Goal: Task Accomplishment & Management: Manage account settings

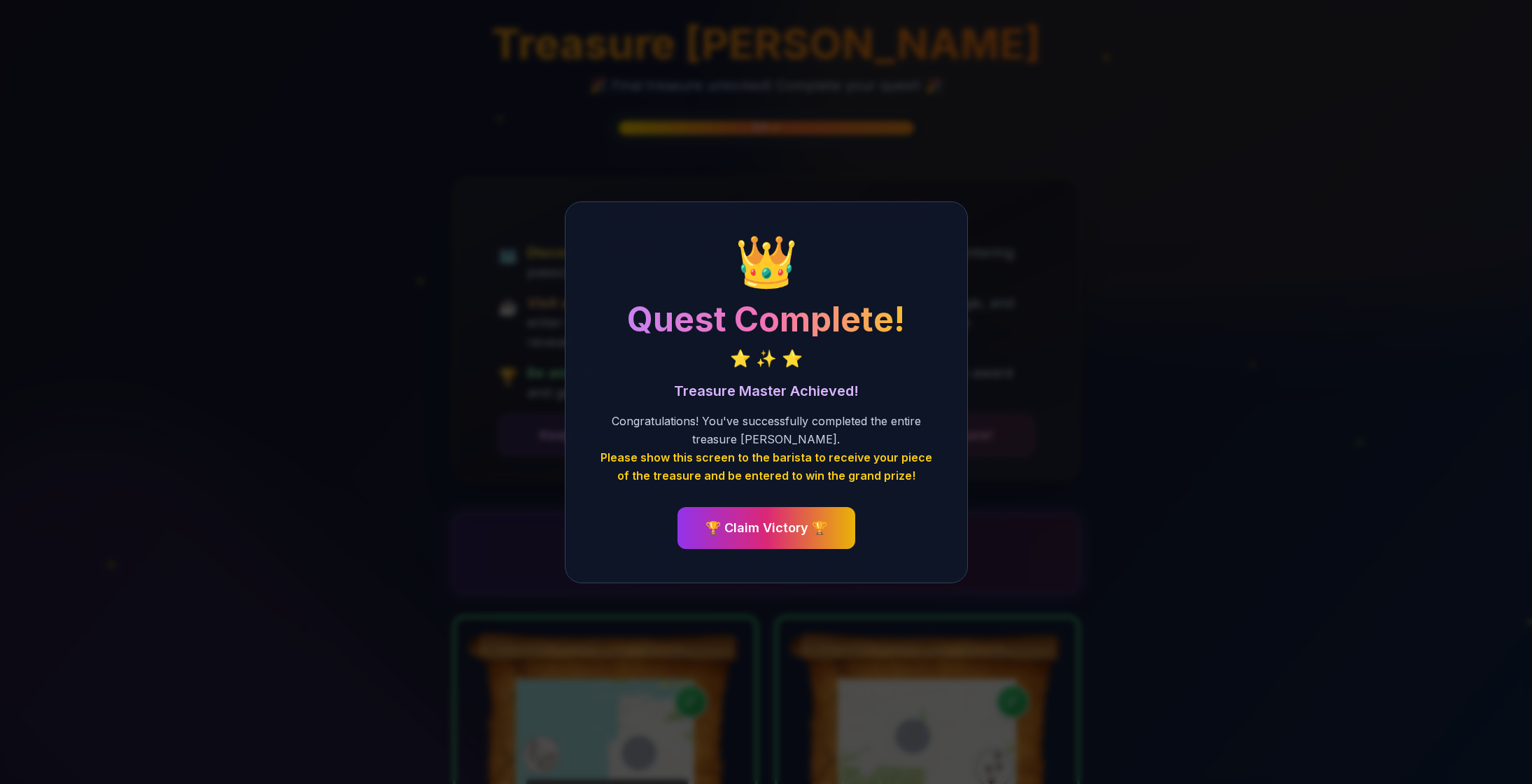
scroll to position [1102, 0]
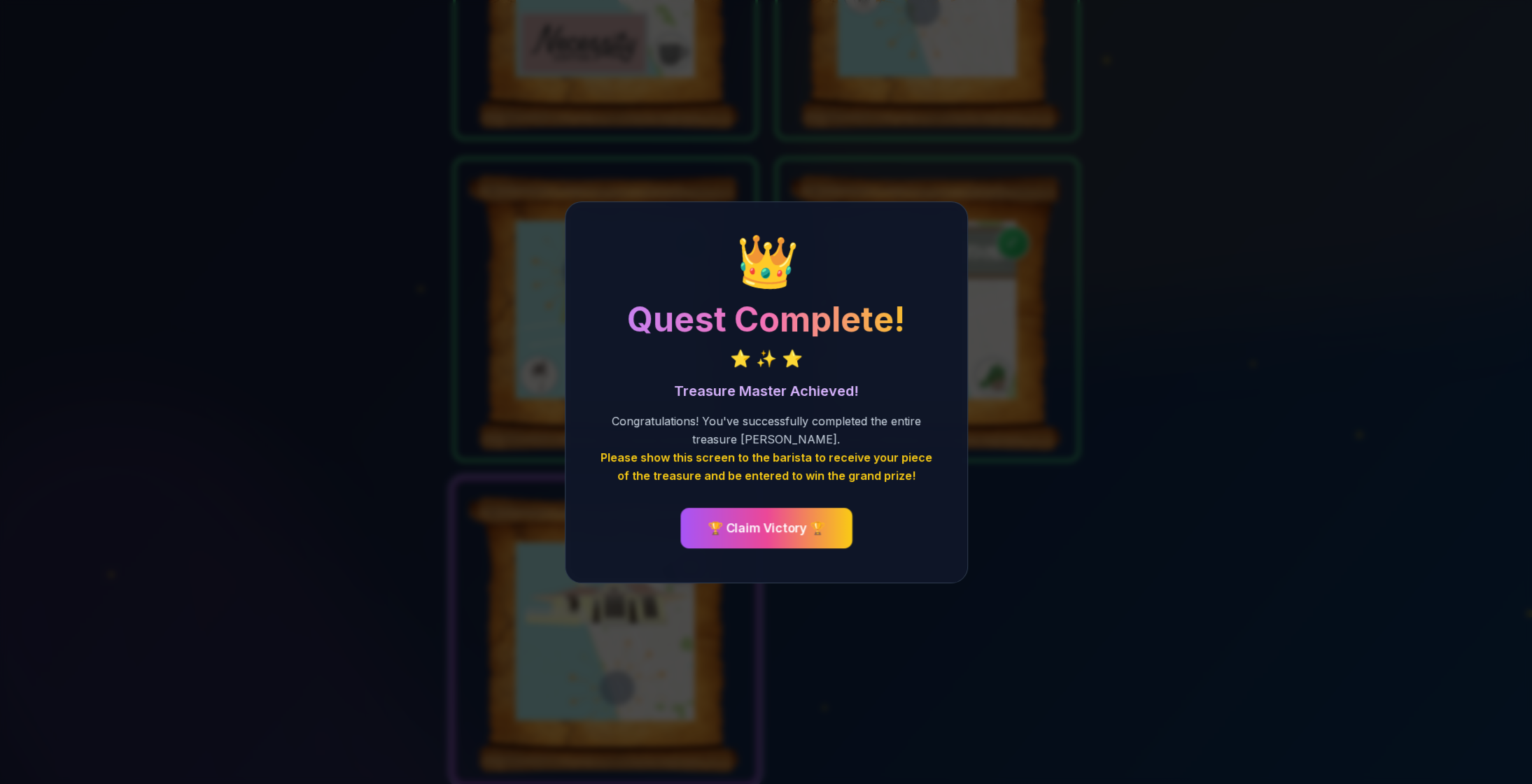
click at [784, 532] on button "🏆 Claim Victory 🏆" at bounding box center [766, 527] width 172 height 40
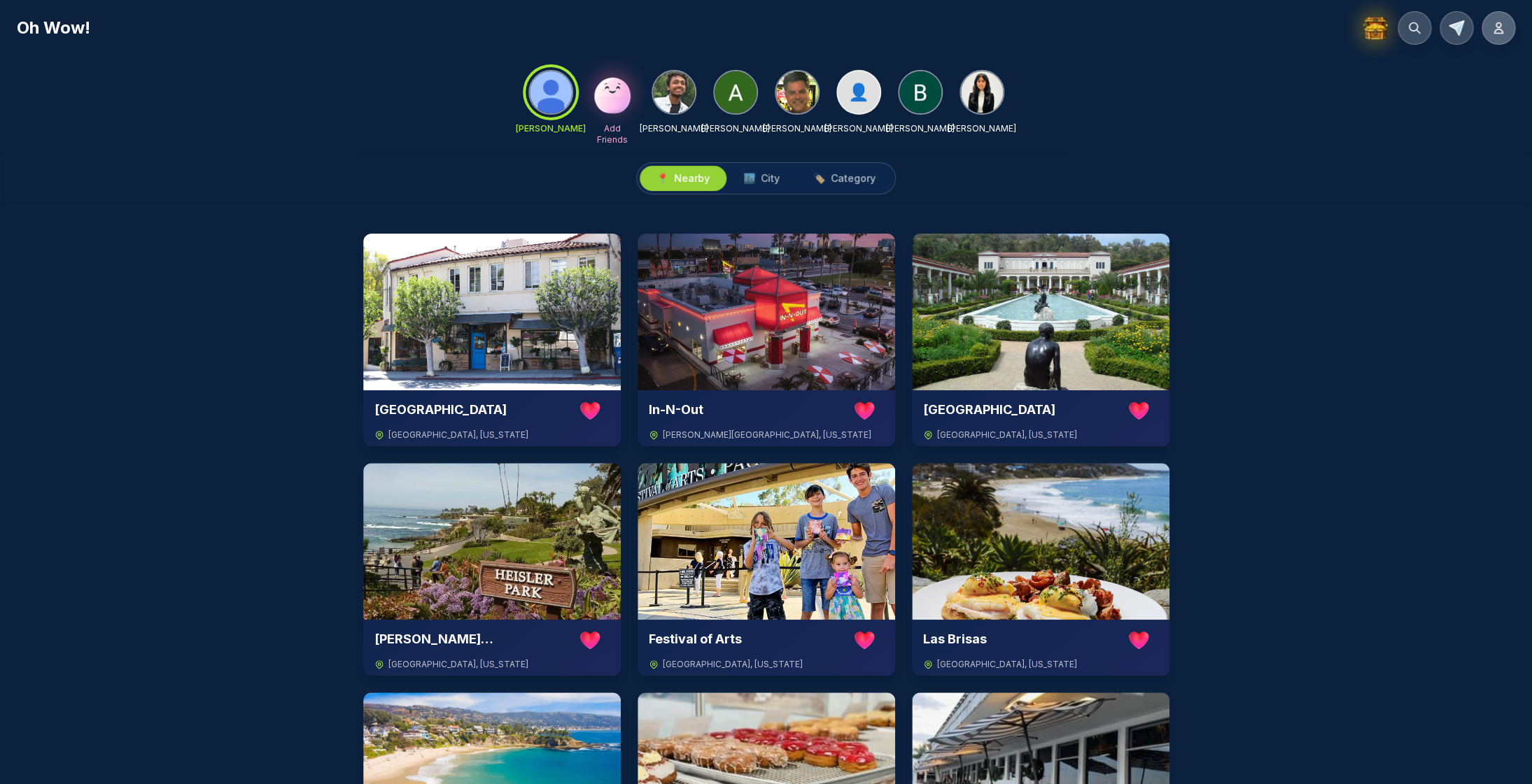
click at [1495, 31] on icon at bounding box center [1498, 28] width 9 height 10
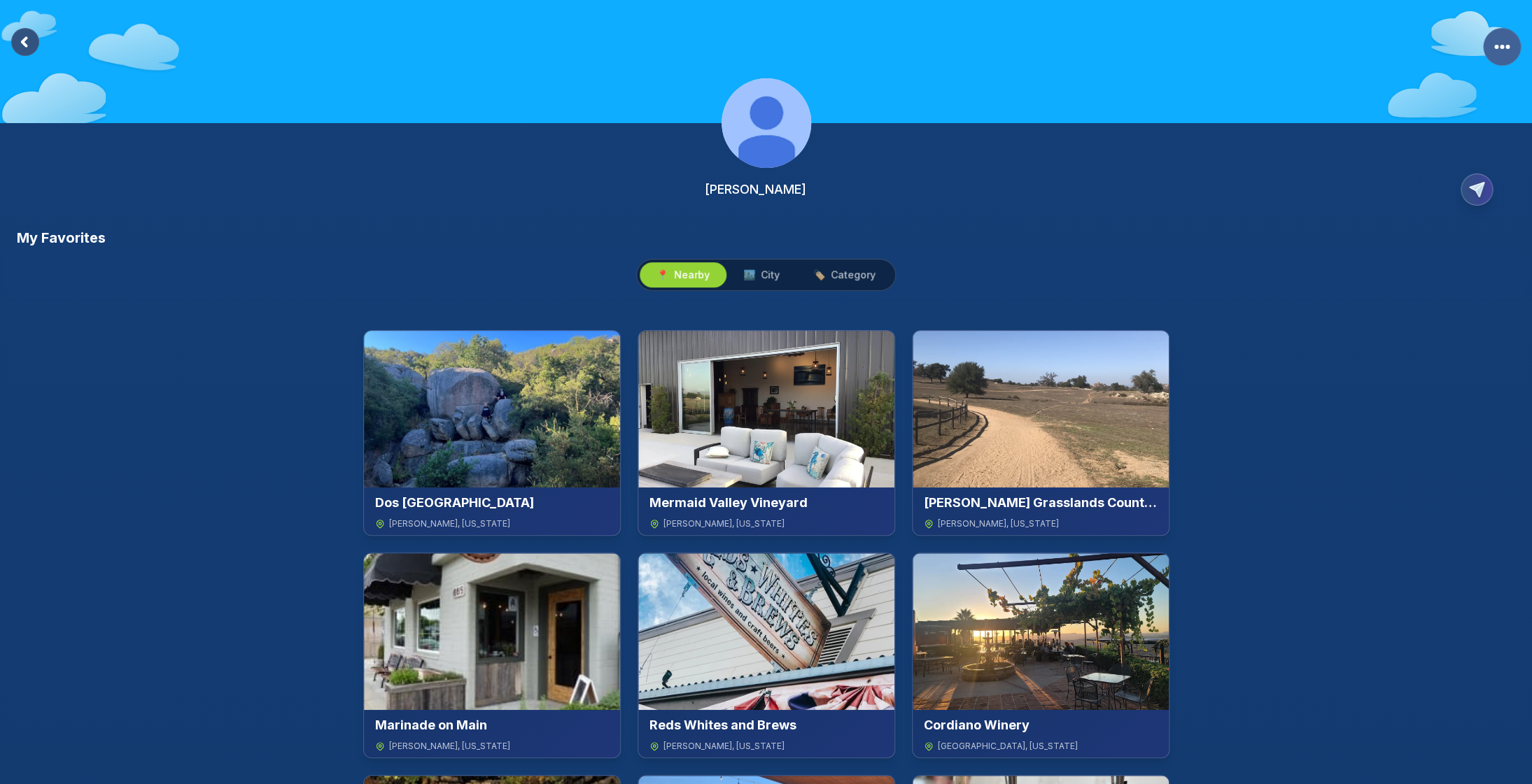
click at [1500, 47] on circle "More Options" at bounding box center [1501, 46] width 4 height 4
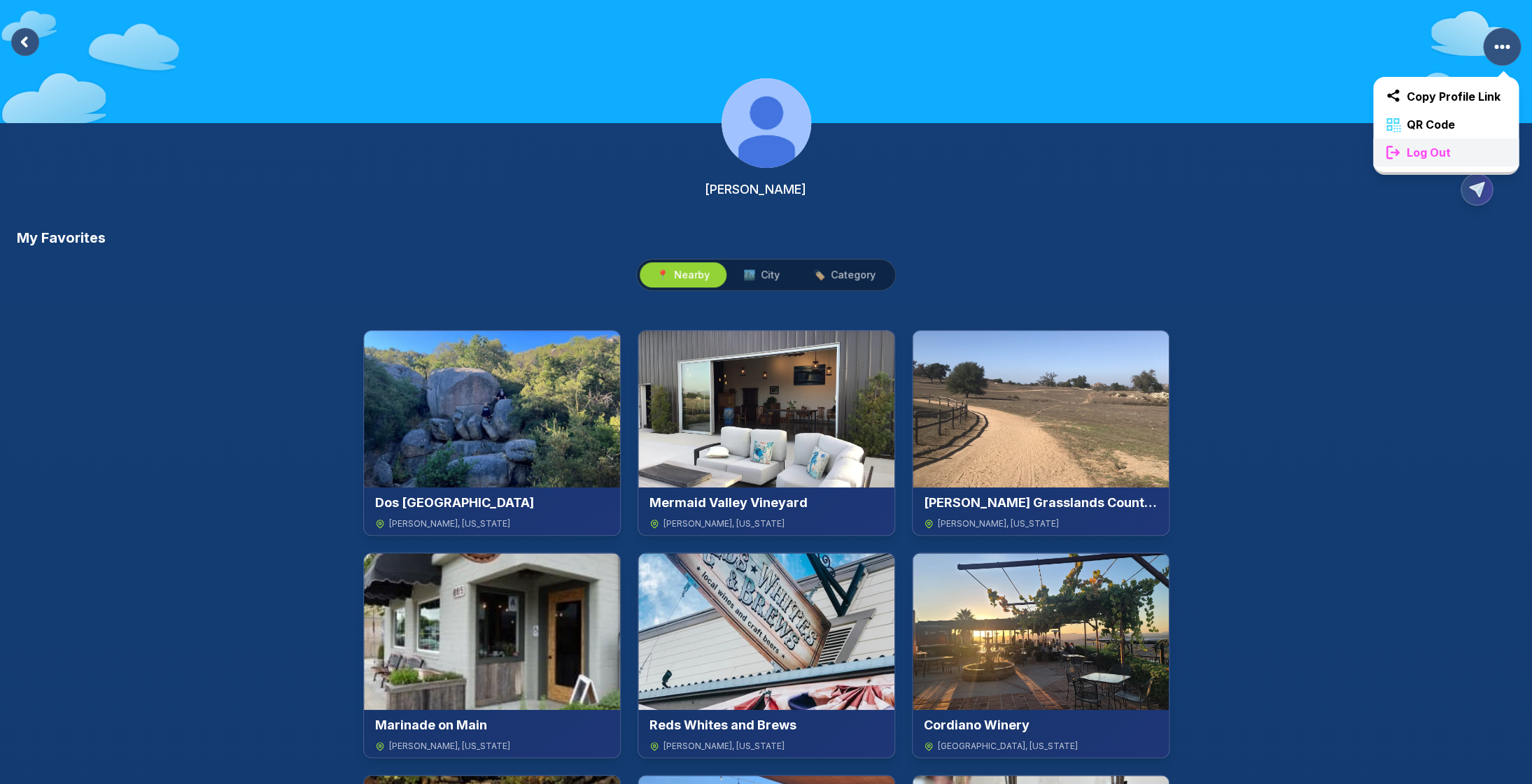
click at [1429, 159] on span "Log Out" at bounding box center [1428, 153] width 55 height 17
